Goal: Information Seeking & Learning: Learn about a topic

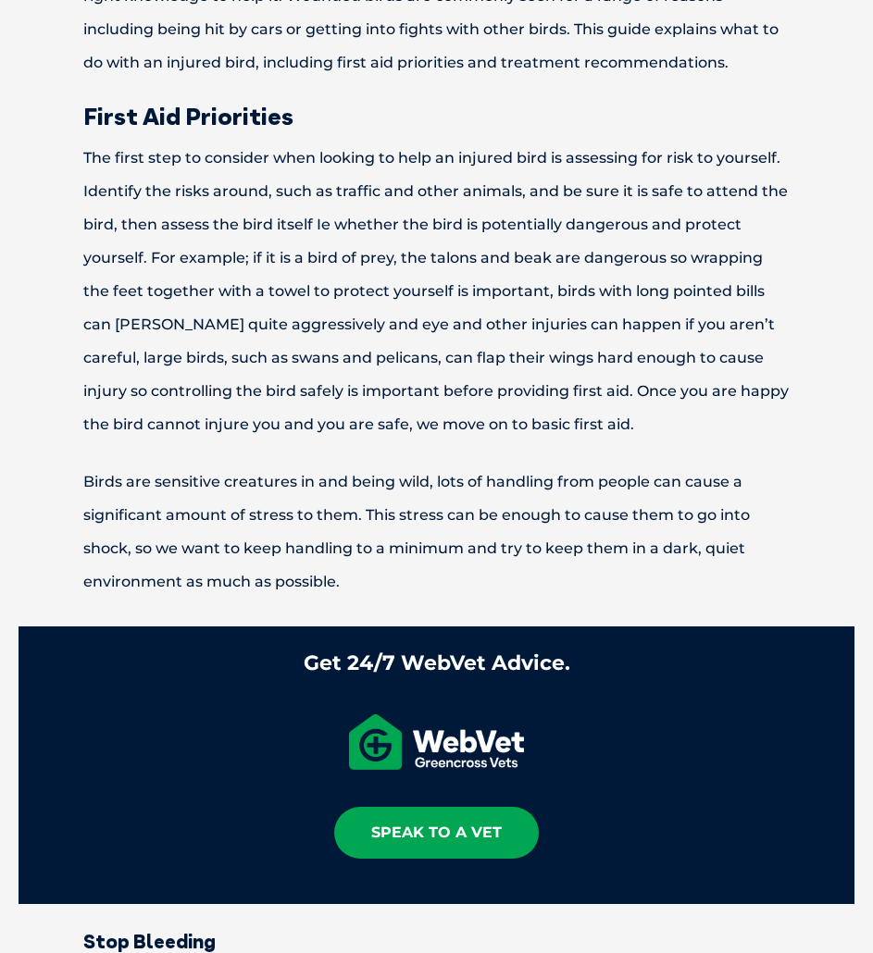
scroll to position [833, 0]
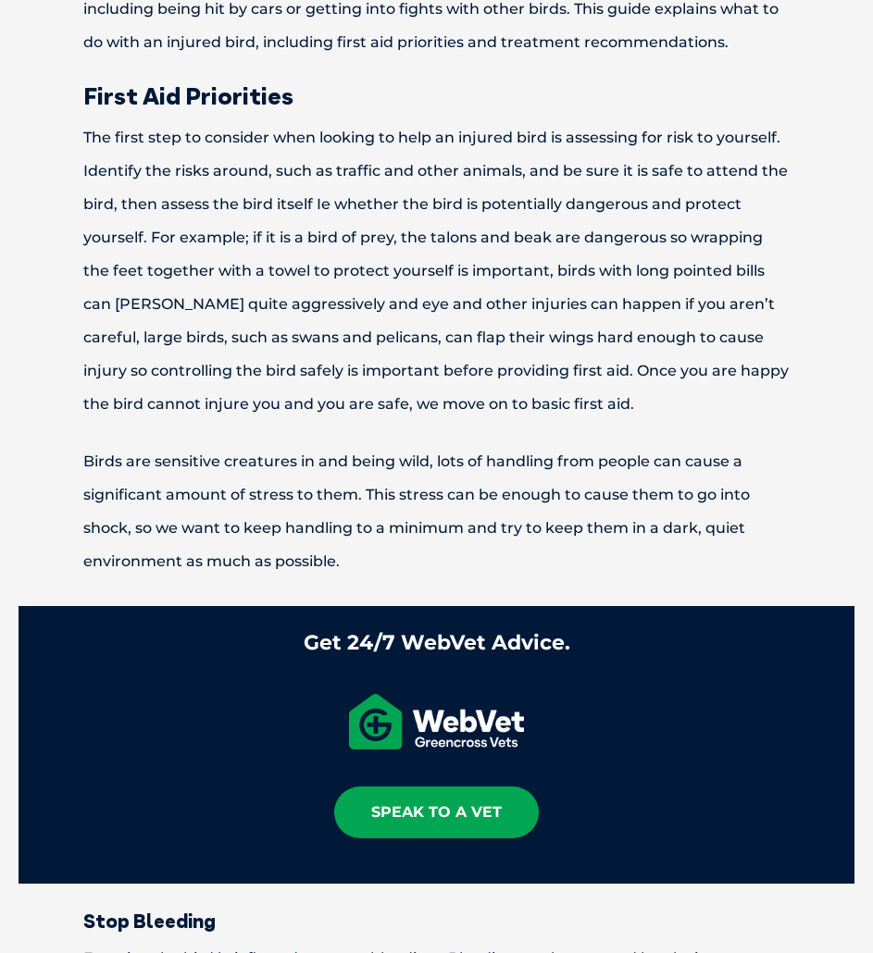
click at [106, 125] on p "The first step to consider when looking to help an injured bird is assessing fo…" at bounding box center [437, 271] width 836 height 300
click at [106, 143] on p "The first step to consider when looking to help an injured bird is assessing fo…" at bounding box center [437, 271] width 836 height 300
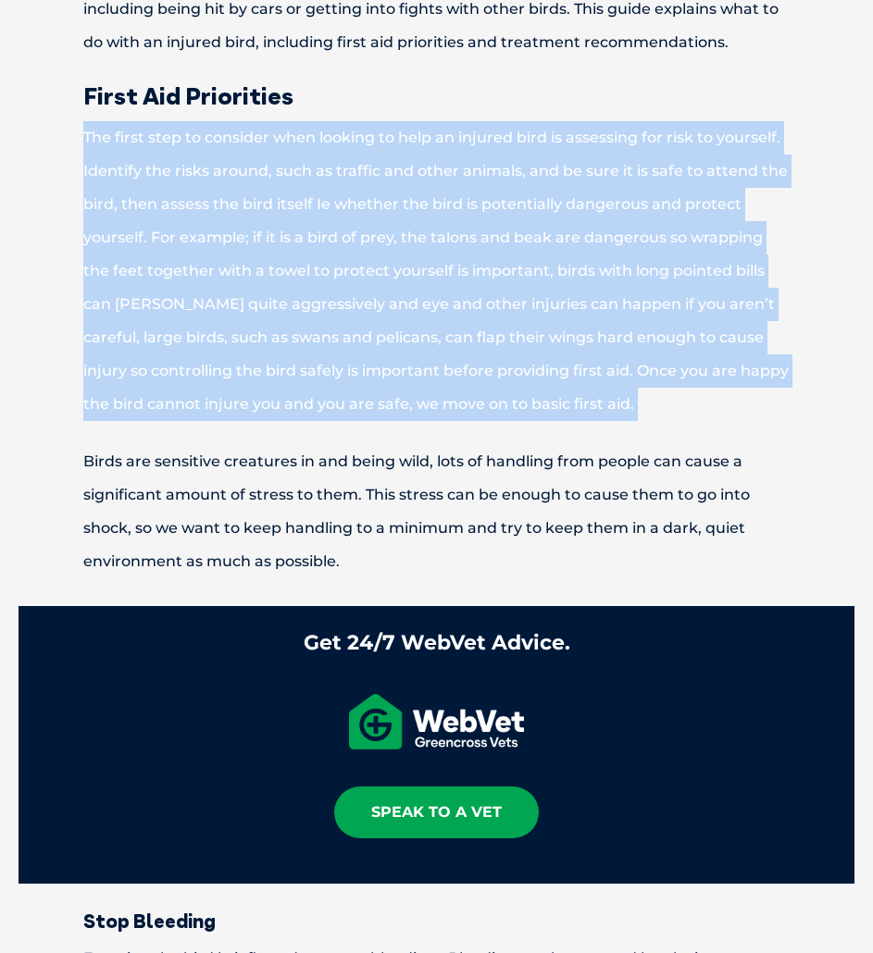
click at [106, 143] on p "The first step to consider when looking to help an injured bird is assessing fo…" at bounding box center [437, 271] width 836 height 300
click at [180, 225] on p "The first step to consider when looking to help an injured bird is assessing fo…" at bounding box center [437, 271] width 836 height 300
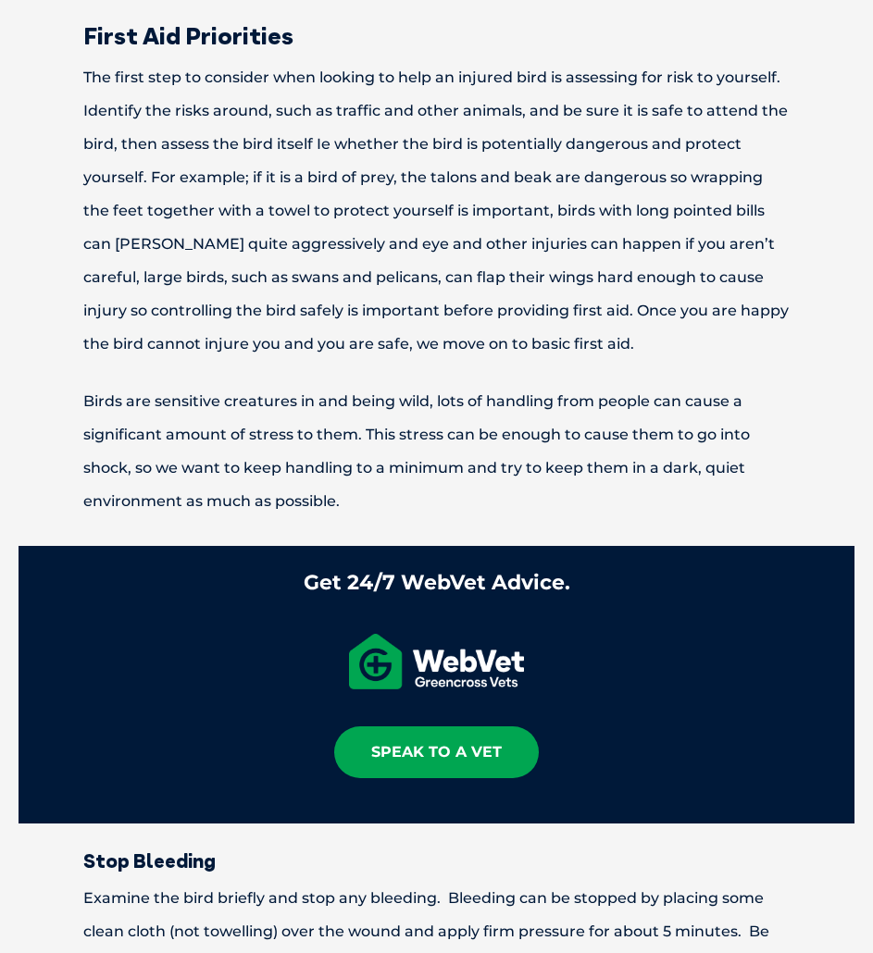
scroll to position [926, 0]
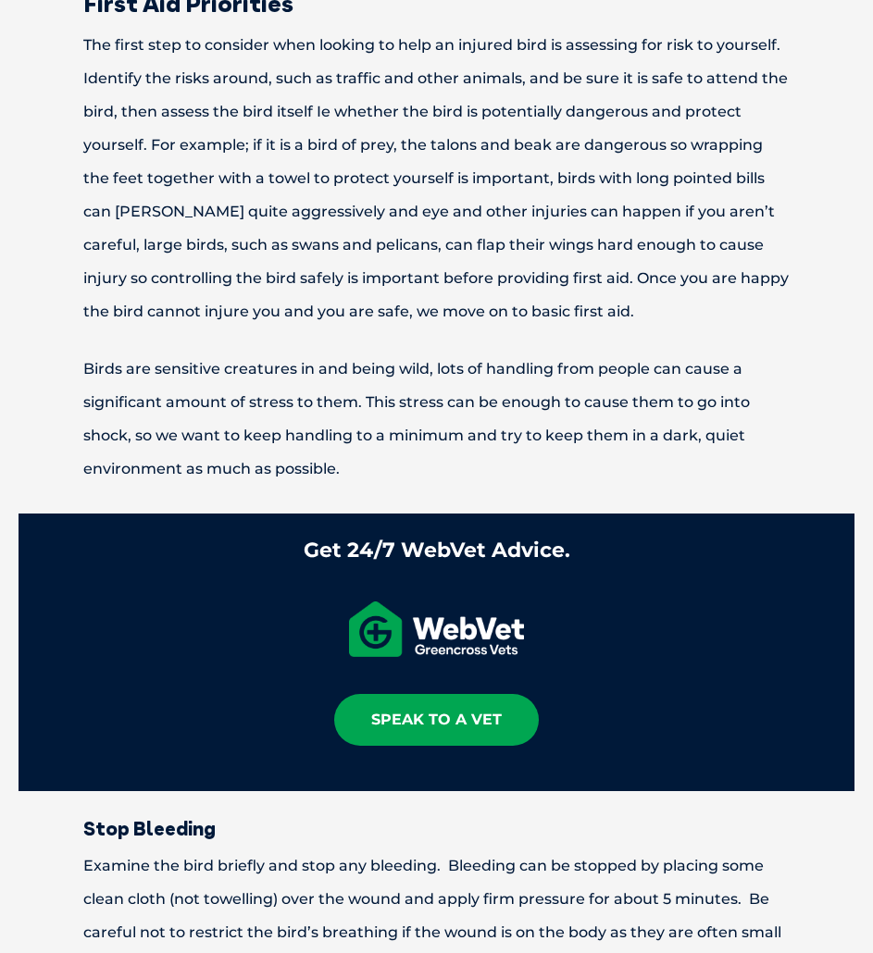
click at [501, 375] on p "Birds are sensitive creatures in and being wild, lots of handling from people c…" at bounding box center [437, 419] width 836 height 133
click at [501, 376] on p "Birds are sensitive creatures in and being wild, lots of handling from people c…" at bounding box center [437, 419] width 836 height 133
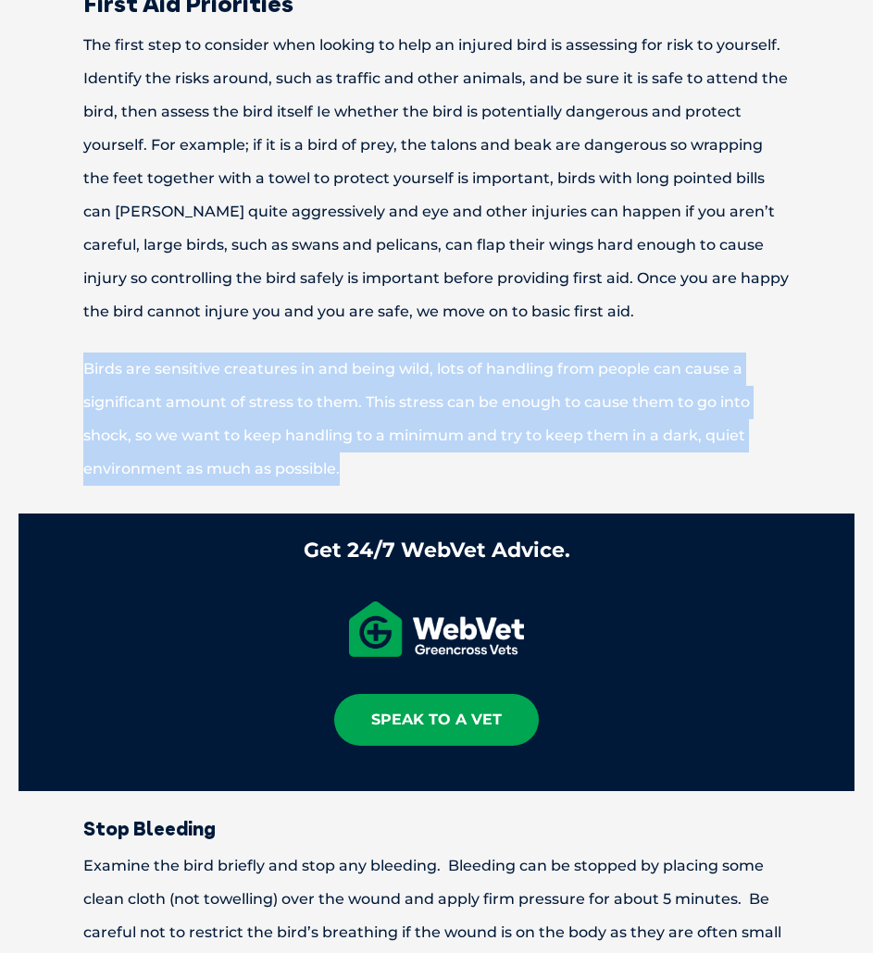
click at [501, 376] on p "Birds are sensitive creatures in and being wild, lots of handling from people c…" at bounding box center [437, 419] width 836 height 133
click at [455, 399] on p "Birds are sensitive creatures in and being wild, lots of handling from people c…" at bounding box center [437, 419] width 836 height 133
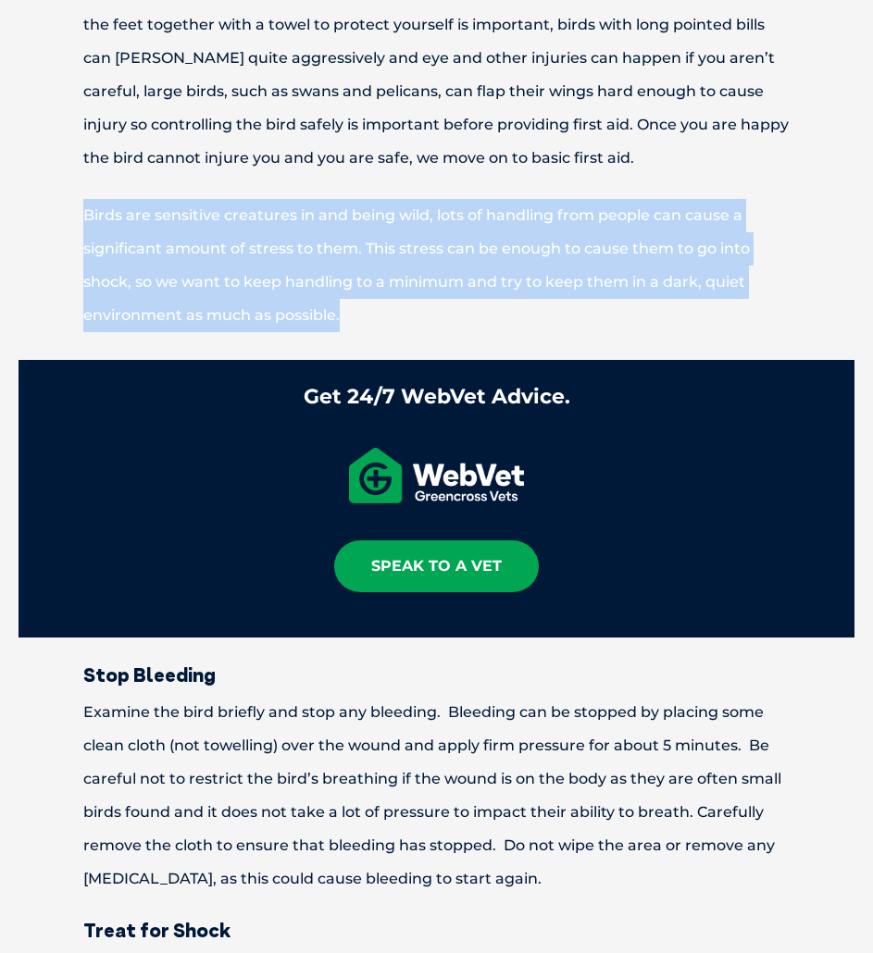
scroll to position [1111, 0]
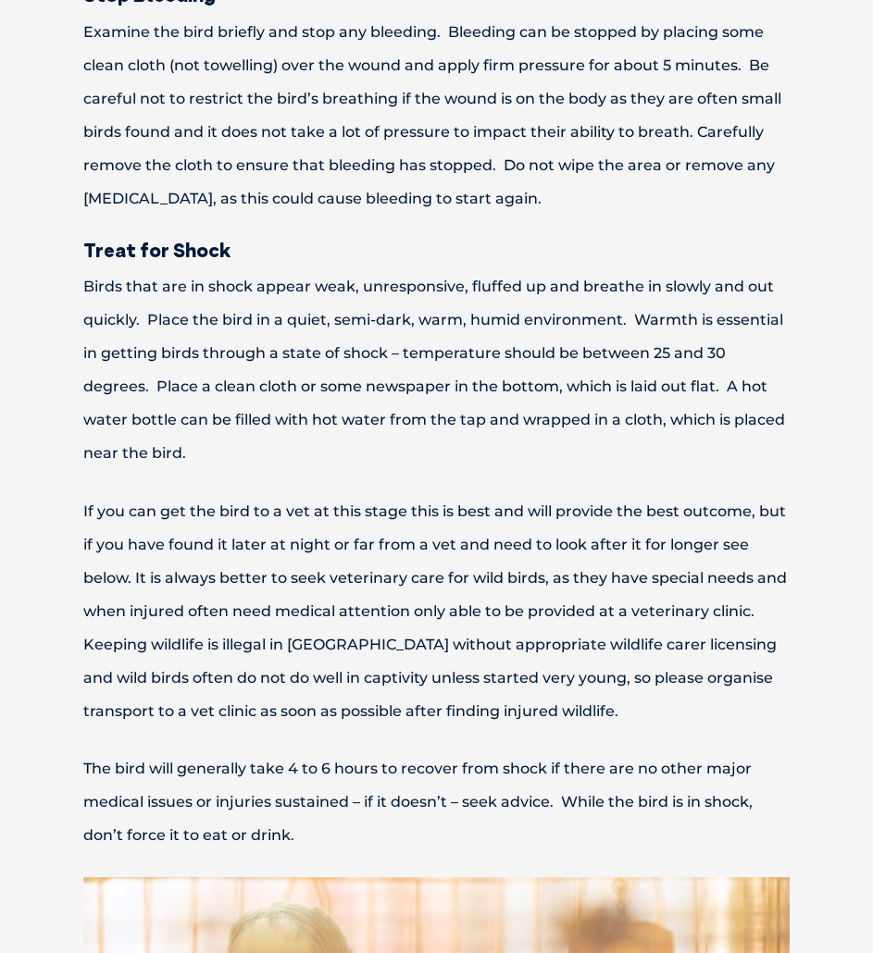
scroll to position [1851, 0]
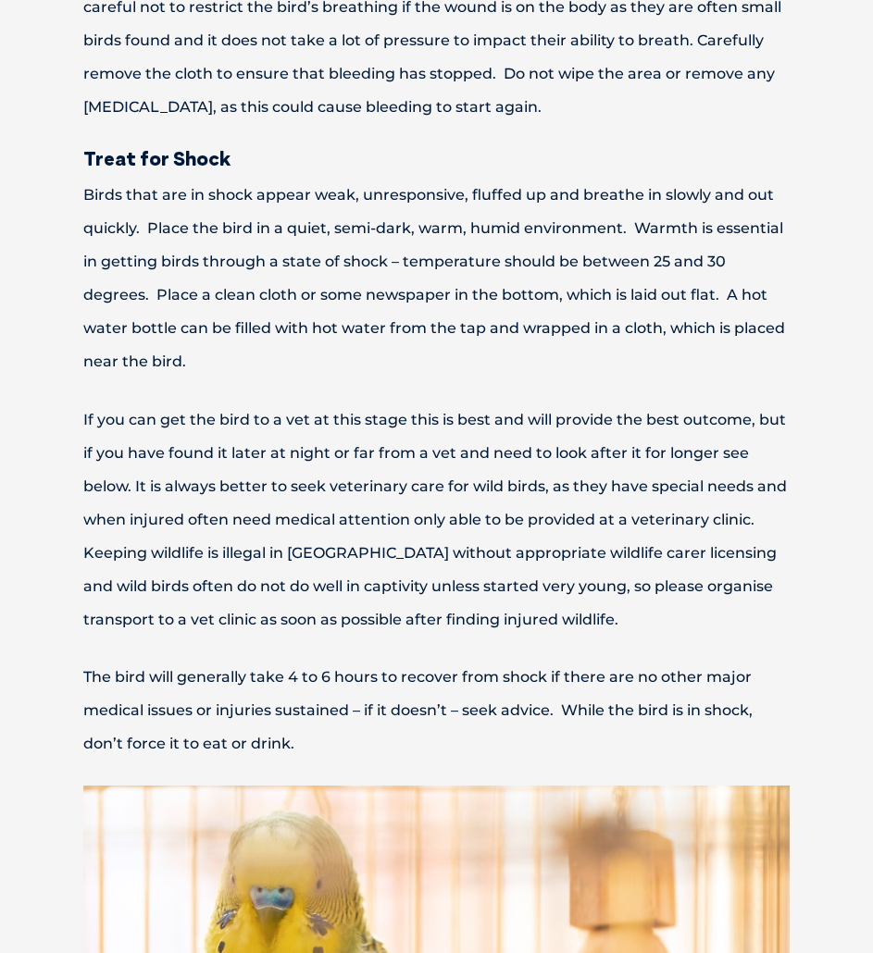
click at [172, 205] on p "Birds that are in shock appear weak, unresponsive, fluffed up and breathe in sl…" at bounding box center [437, 279] width 836 height 200
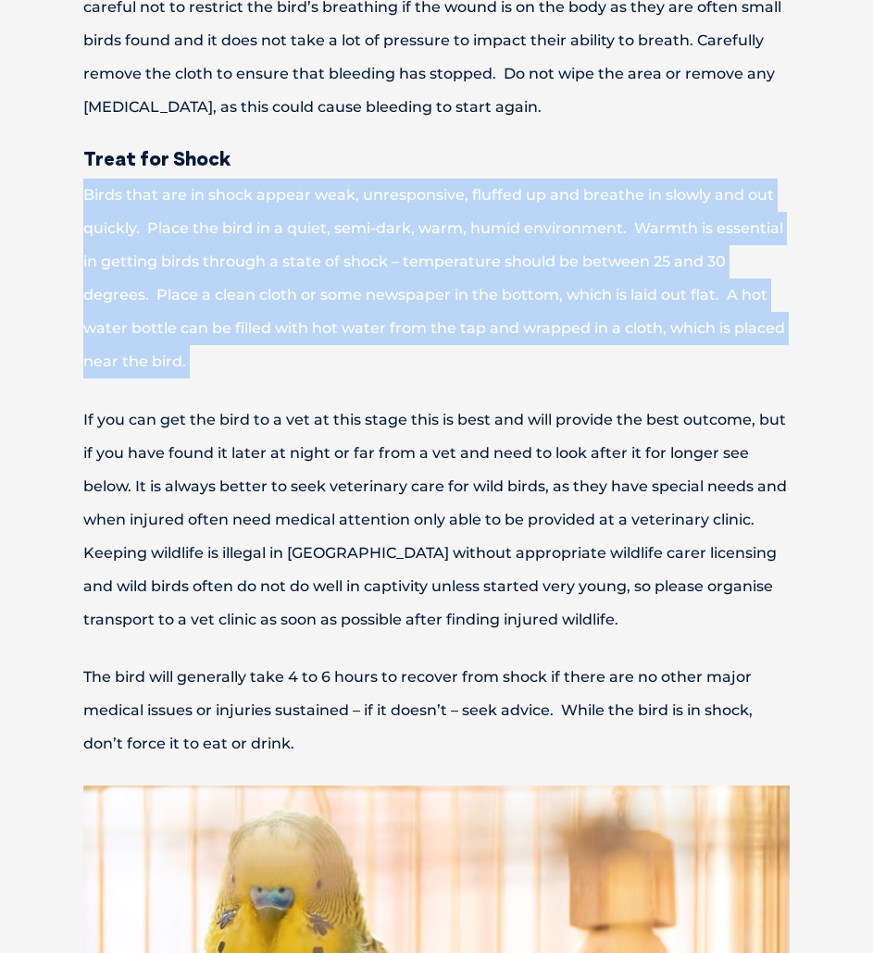
click at [172, 205] on p "Birds that are in shock appear weak, unresponsive, fluffed up and breathe in sl…" at bounding box center [437, 279] width 836 height 200
click at [347, 225] on p "Birds that are in shock appear weak, unresponsive, fluffed up and breathe in sl…" at bounding box center [437, 279] width 836 height 200
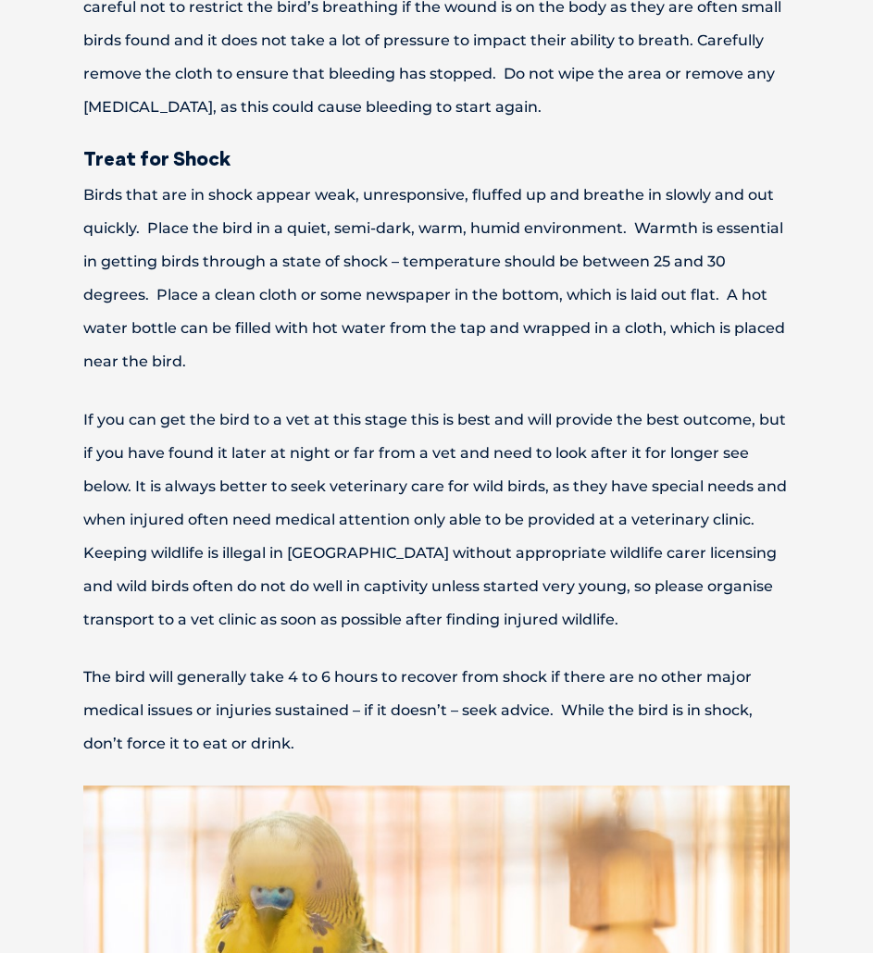
click at [658, 200] on p "Birds that are in shock appear weak, unresponsive, fluffed up and breathe in sl…" at bounding box center [437, 279] width 836 height 200
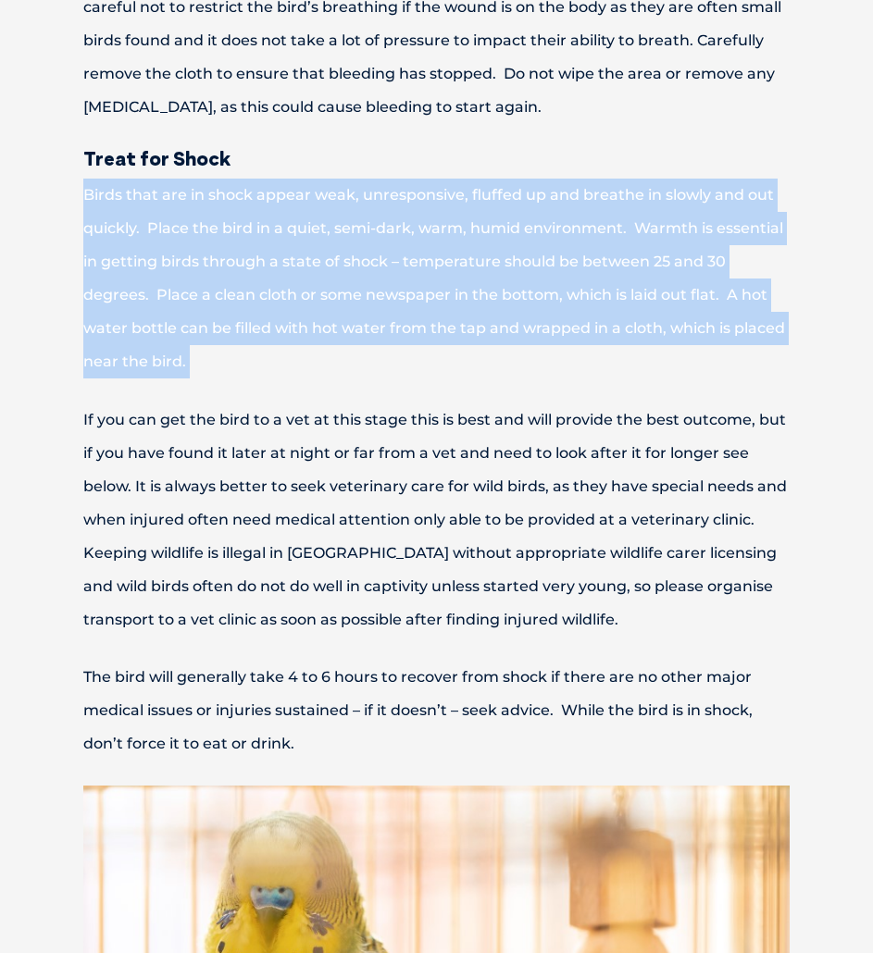
click at [658, 200] on p "Birds that are in shock appear weak, unresponsive, fluffed up and breathe in sl…" at bounding box center [437, 279] width 836 height 200
click at [174, 253] on p "Birds that are in shock appear weak, unresponsive, fluffed up and breathe in sl…" at bounding box center [437, 279] width 836 height 200
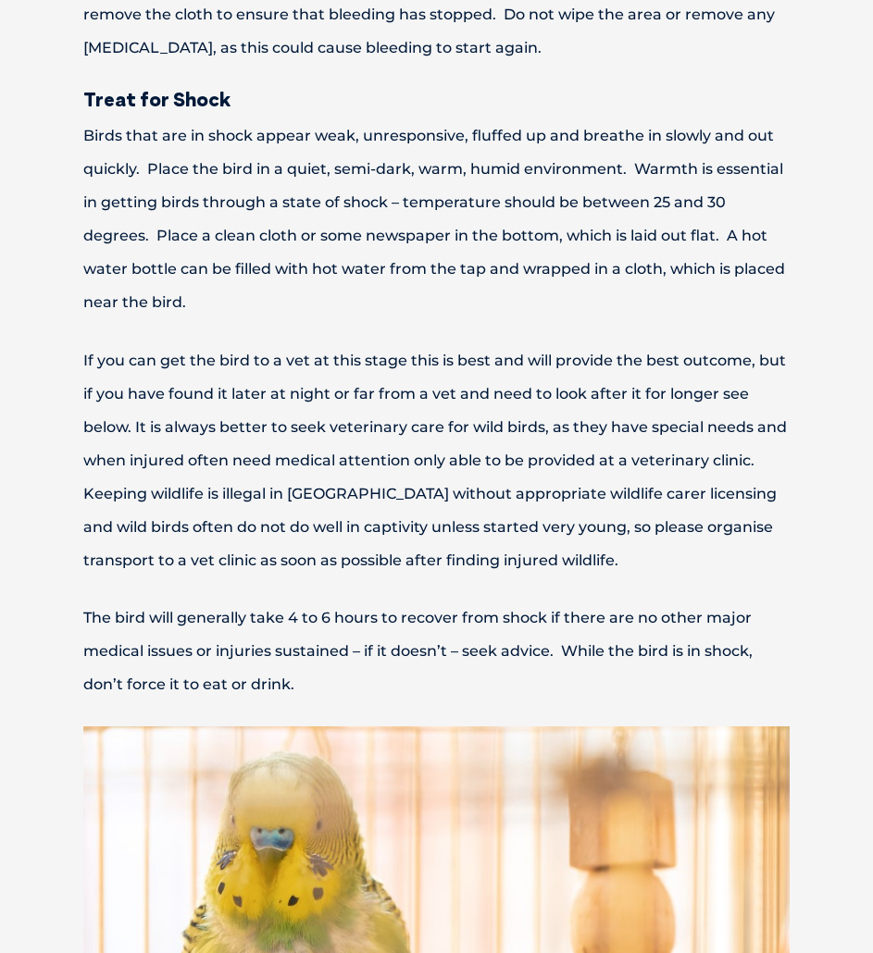
scroll to position [1944, 0]
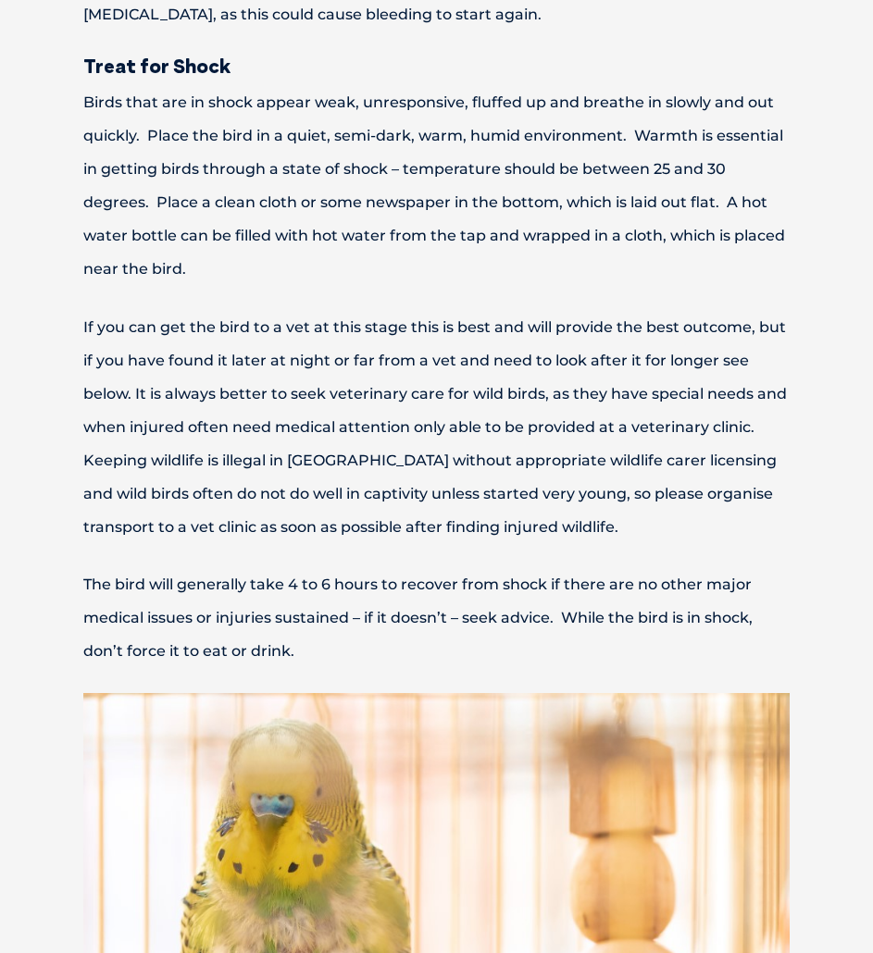
click at [280, 250] on p "Birds that are in shock appear weak, unresponsive, fluffed up and breathe in sl…" at bounding box center [437, 186] width 836 height 200
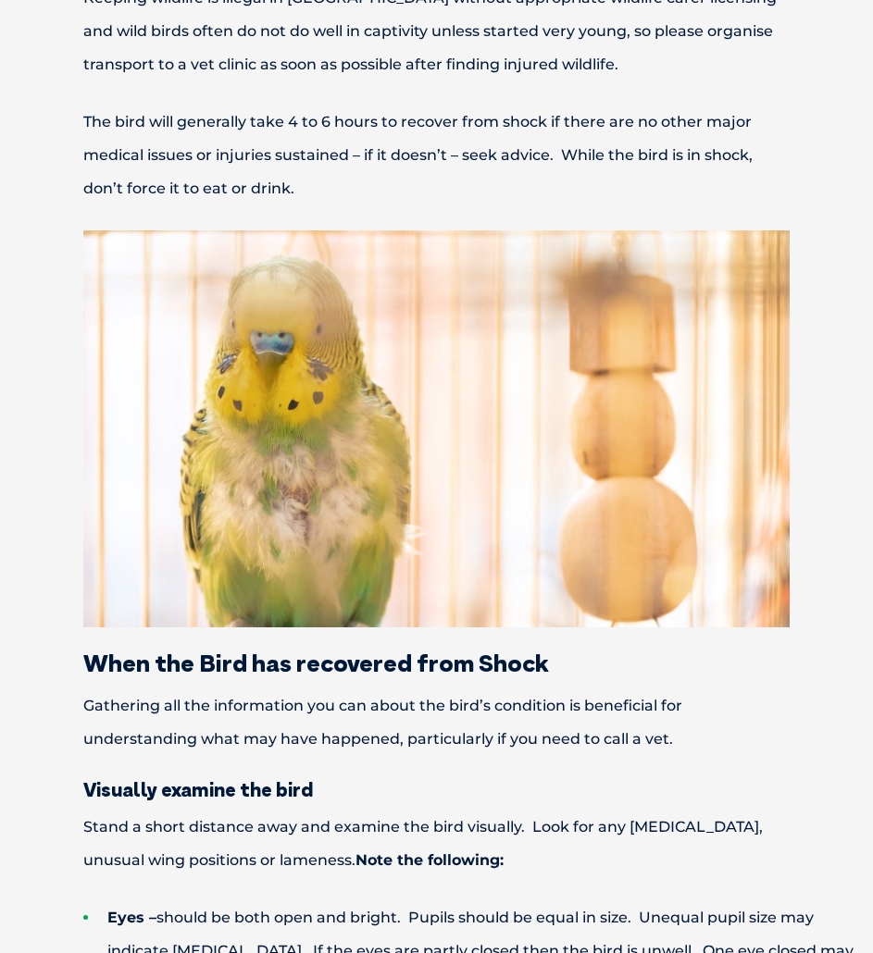
scroll to position [2685, 0]
